Goal: Check status

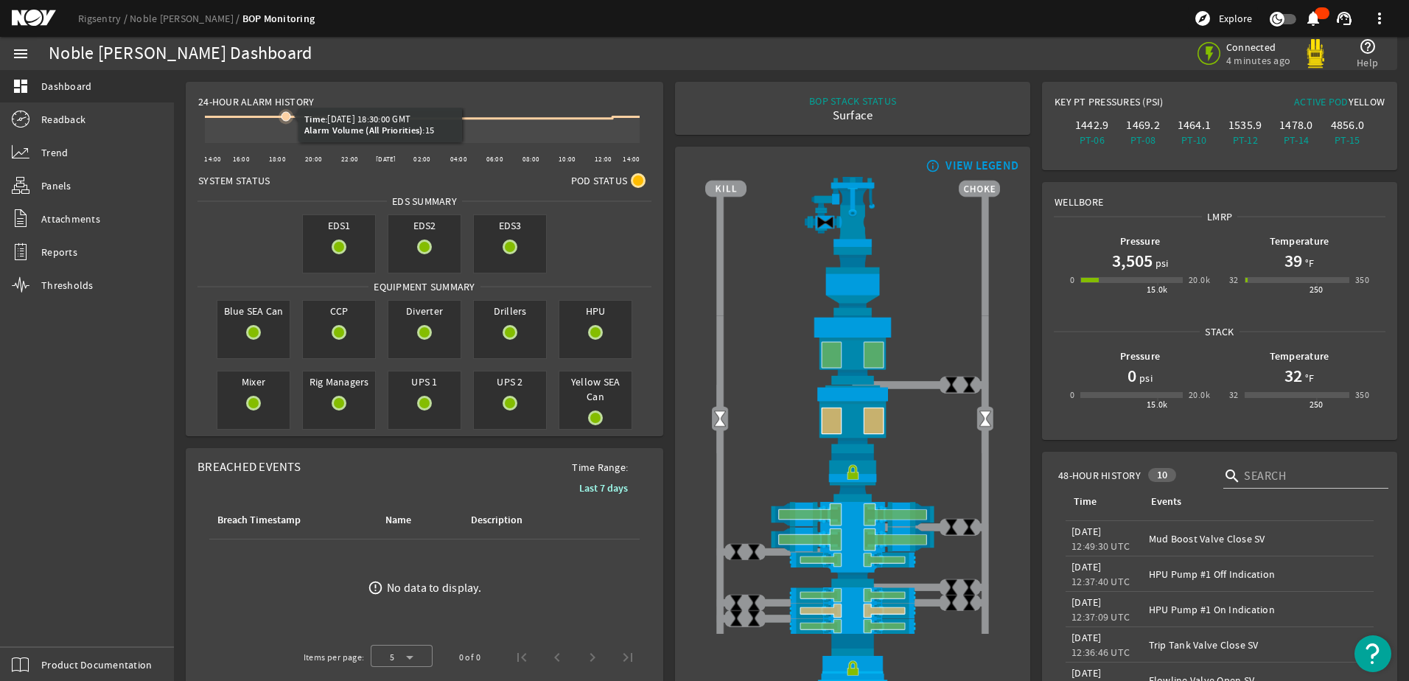
click at [287, 122] on icon at bounding box center [286, 116] width 15 height 15
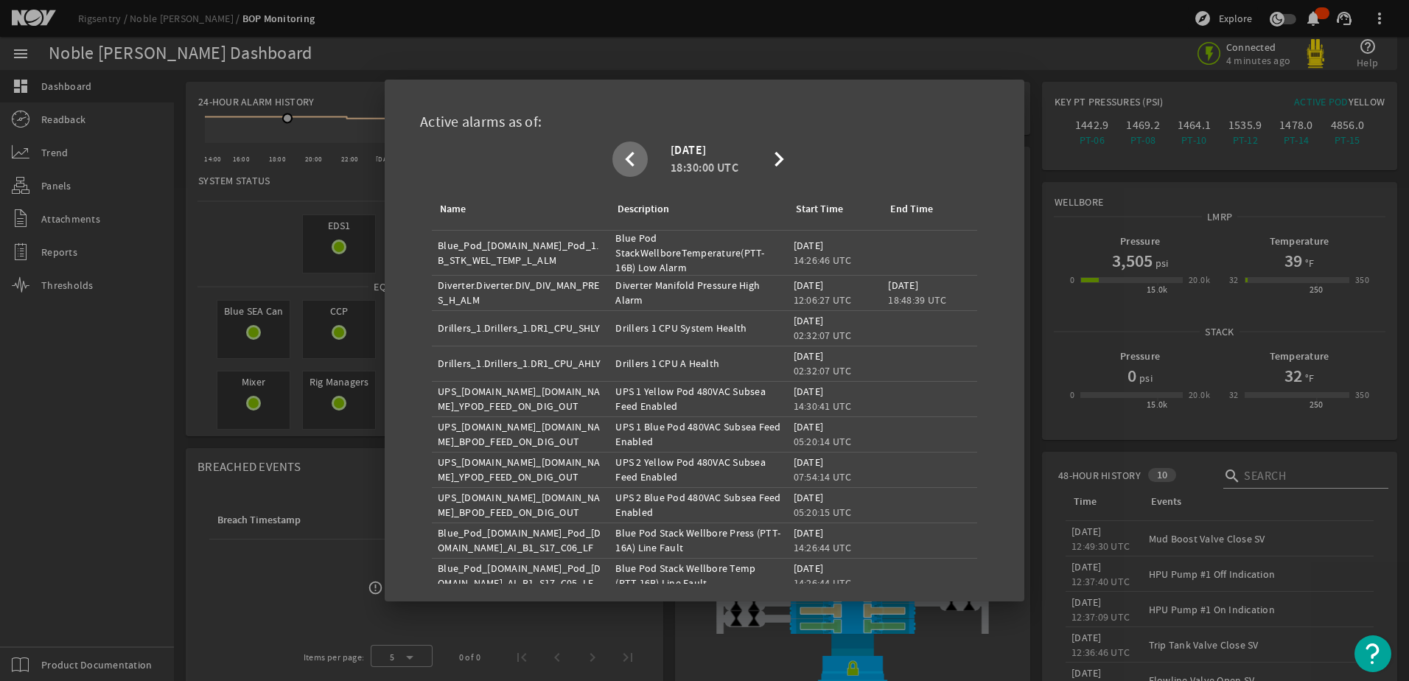
scroll to position [66, 0]
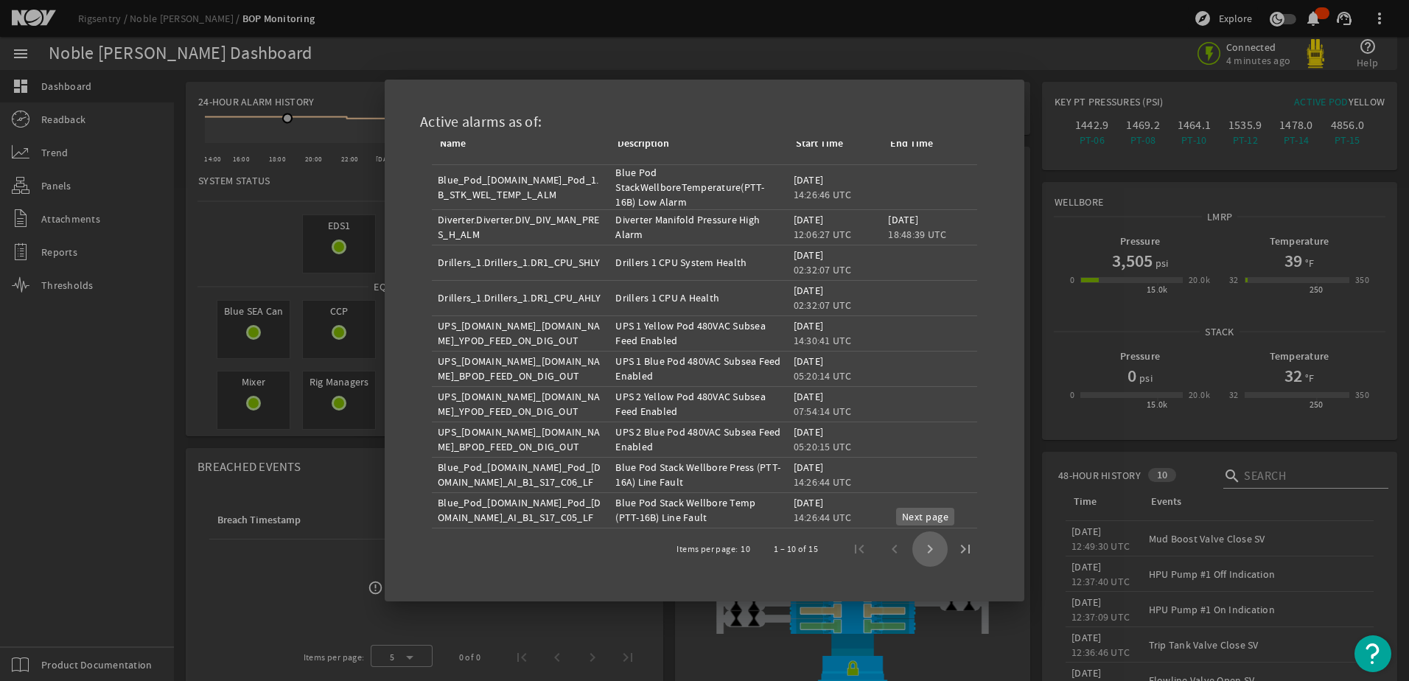
click at [713, 388] on span "Next page" at bounding box center [929, 548] width 35 height 35
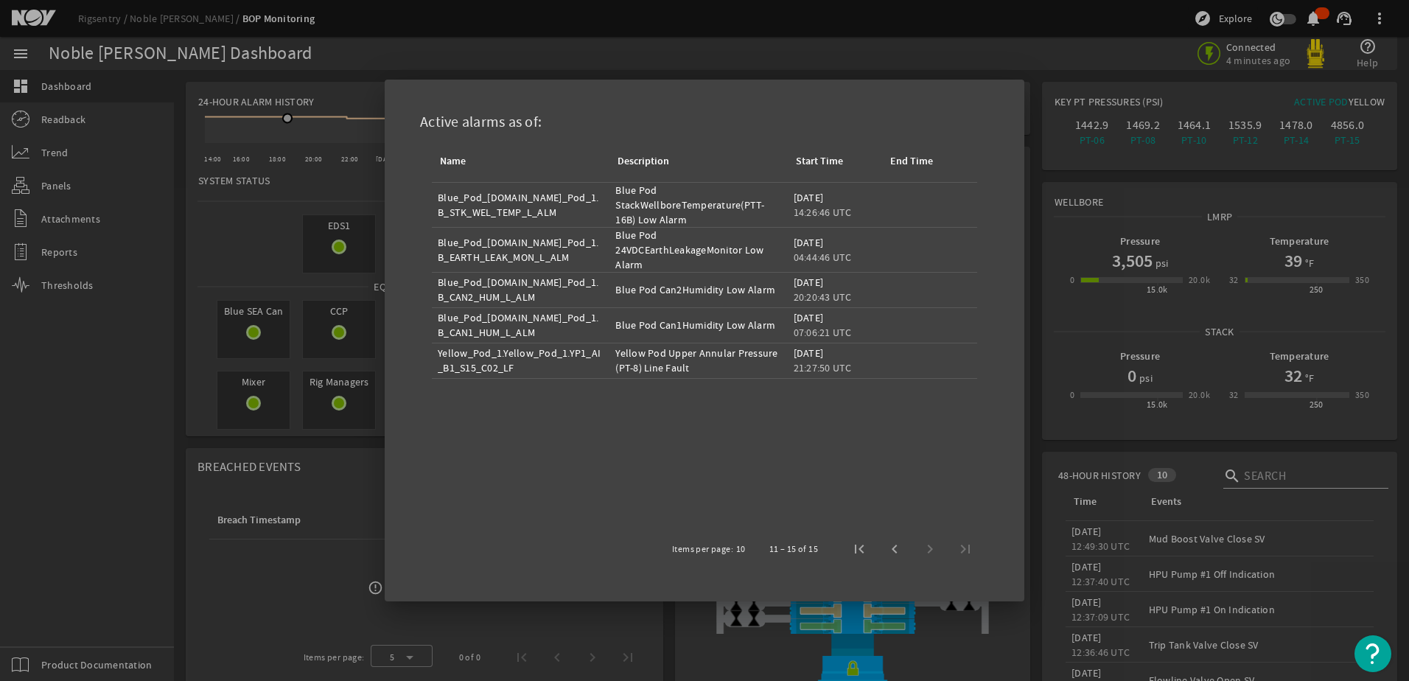
drag, startPoint x: 610, startPoint y: 291, endPoint x: 765, endPoint y: 324, distance: 158.3
click at [713, 324] on mat-table "Name Description Start Time End Time Blue_Pod_1.Blue_Pod_1.B_STK_WEL_TEMP_L_ALM…" at bounding box center [704, 335] width 569 height 387
drag, startPoint x: 765, startPoint y: 324, endPoint x: 826, endPoint y: 423, distance: 116.2
click at [713, 388] on mat-table "Name Description Start Time End Time Blue_Pod_1.Blue_Pod_1.B_STK_WEL_TEMP_L_ALM…" at bounding box center [704, 335] width 569 height 387
click at [351, 388] on div at bounding box center [704, 340] width 1409 height 681
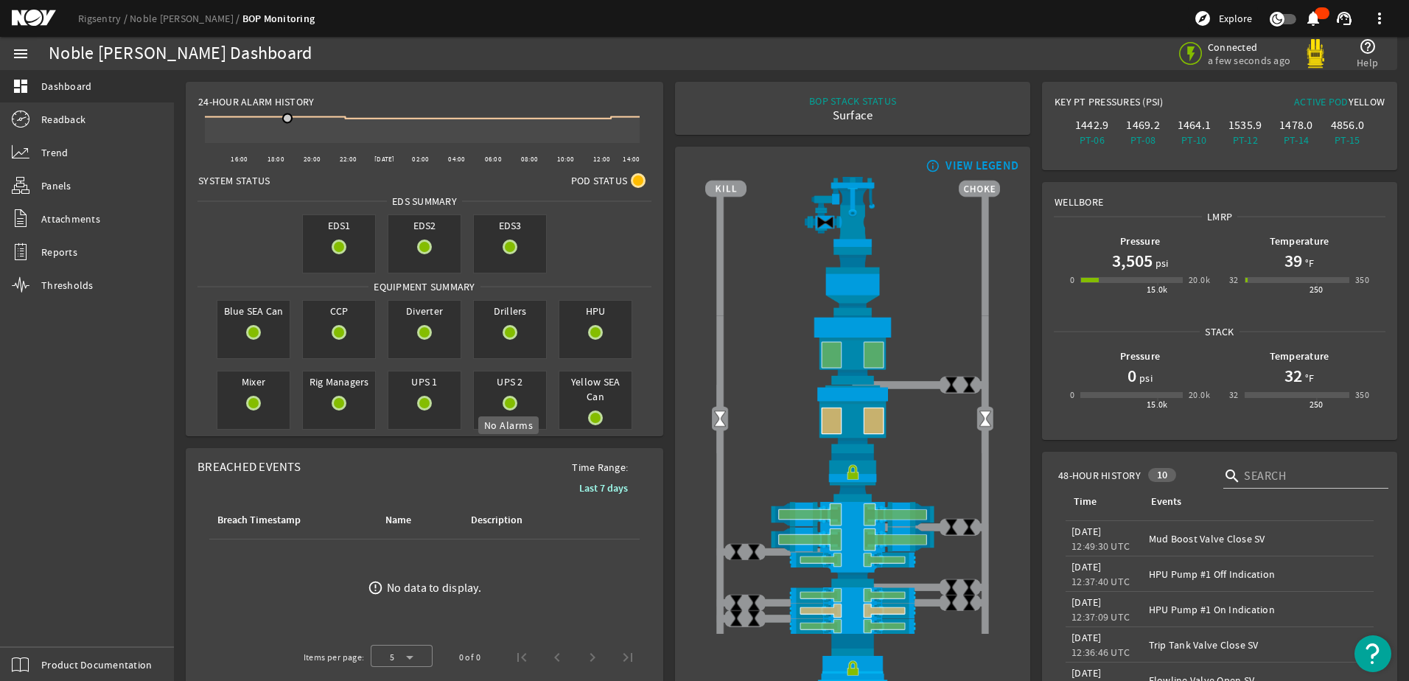
click at [510, 388] on mat-icon at bounding box center [510, 403] width 15 height 15
